Goal: Task Accomplishment & Management: Use online tool/utility

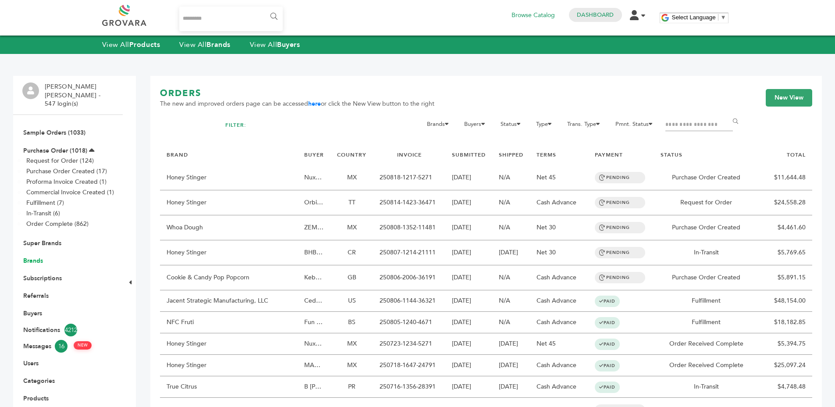
click at [29, 256] on link "Brands" at bounding box center [33, 260] width 20 height 8
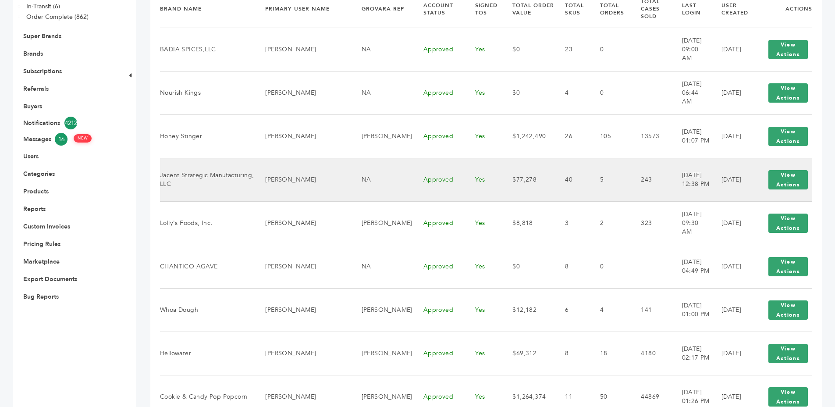
scroll to position [91, 0]
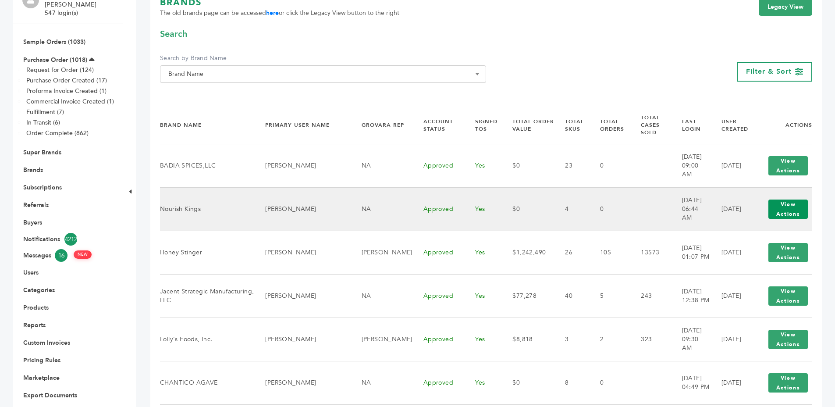
click at [768, 208] on button "View Actions" at bounding box center [787, 208] width 39 height 19
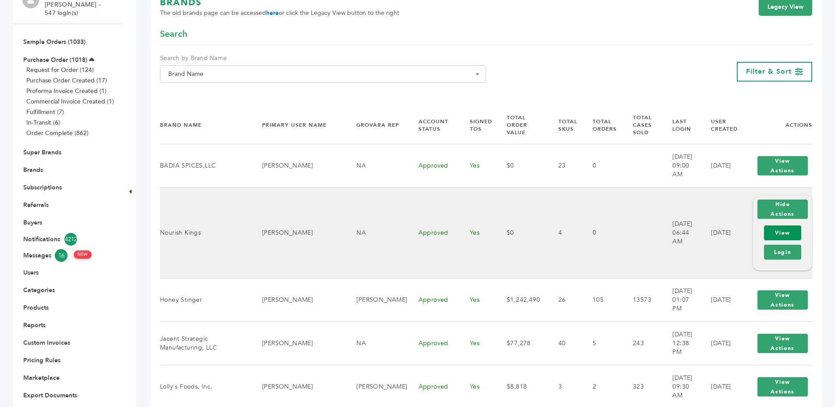
click at [768, 225] on link "View" at bounding box center [782, 232] width 37 height 15
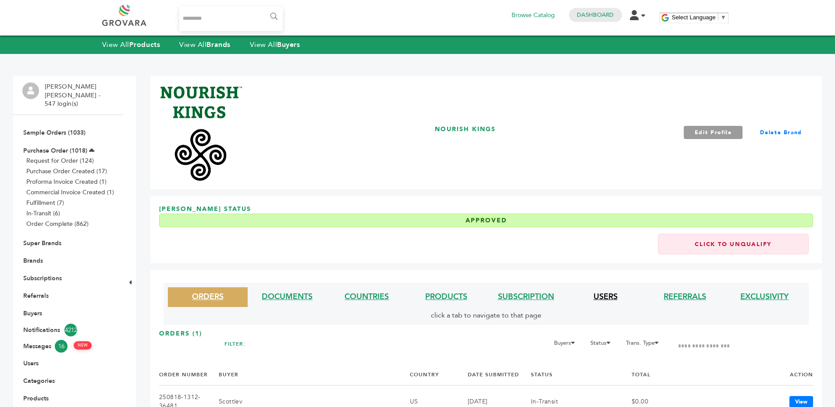
click at [597, 298] on link "USERS" at bounding box center [605, 296] width 24 height 11
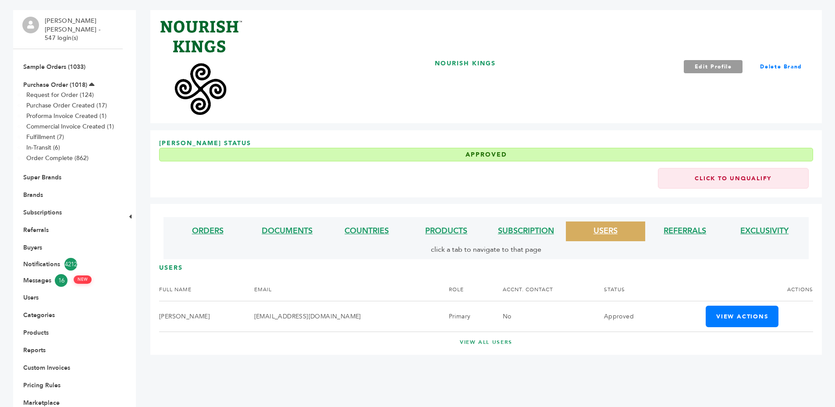
scroll to position [118, 0]
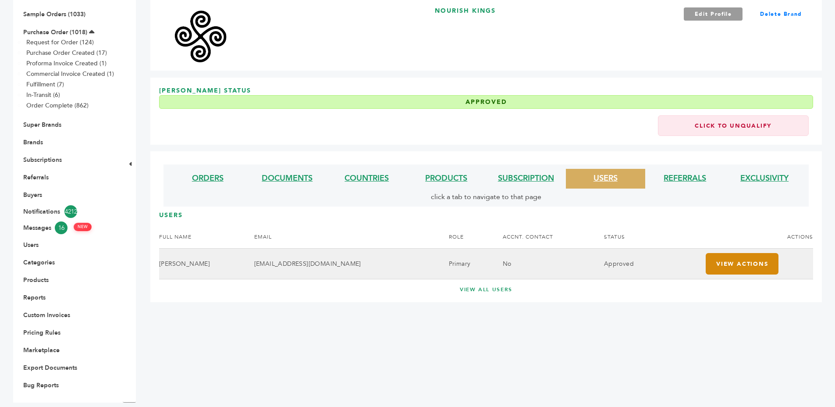
click at [751, 260] on button "View Actions" at bounding box center [741, 263] width 73 height 21
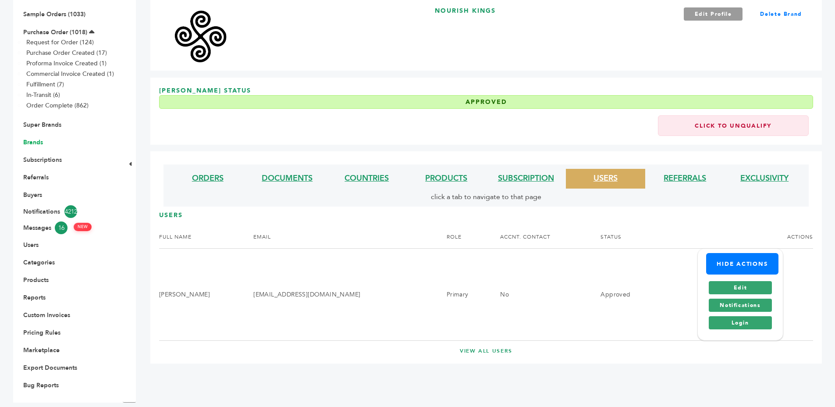
click at [34, 138] on link "Brands" at bounding box center [33, 142] width 20 height 8
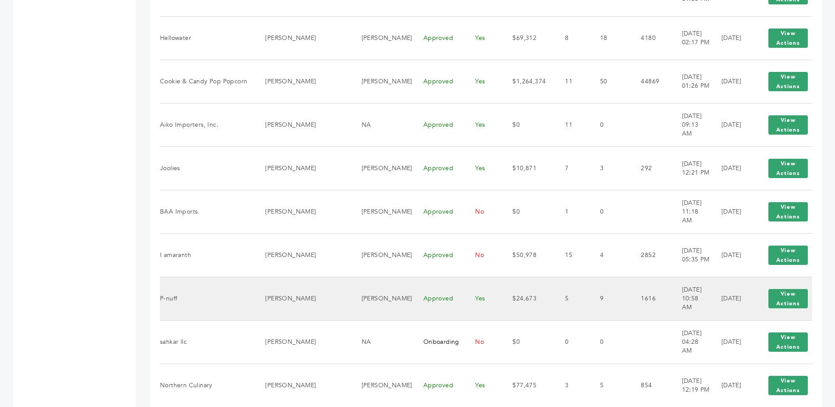
scroll to position [523, 0]
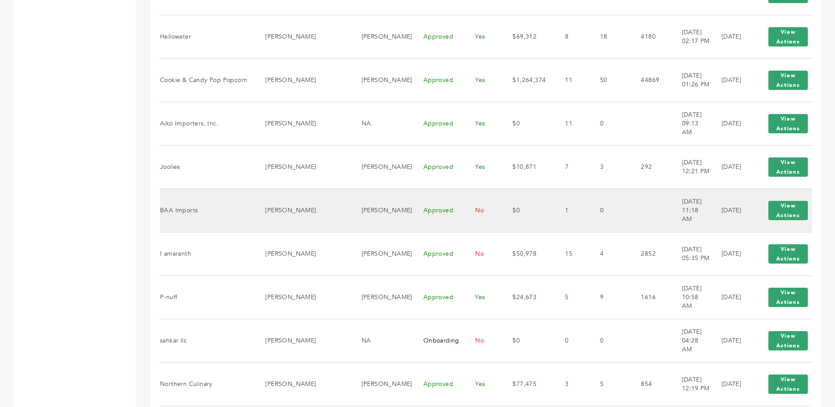
click at [777, 213] on div "View Actions View Login" at bounding box center [788, 210] width 48 height 28
click at [777, 206] on button "View Actions" at bounding box center [787, 210] width 39 height 19
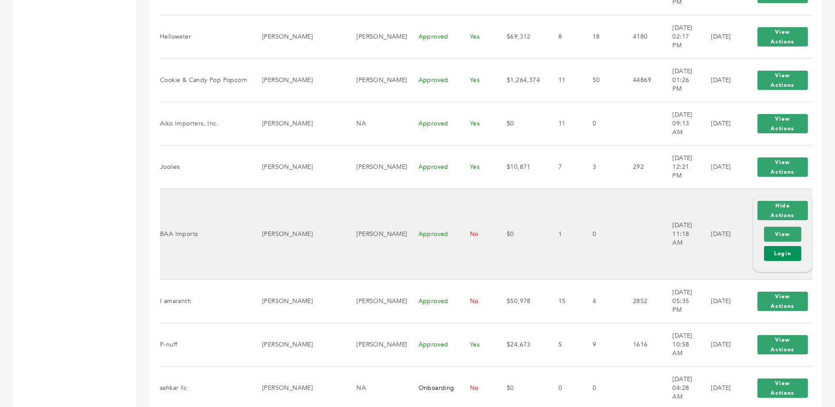
click at [783, 246] on link "Login" at bounding box center [782, 253] width 37 height 15
